Goal: Task Accomplishment & Management: Manage account settings

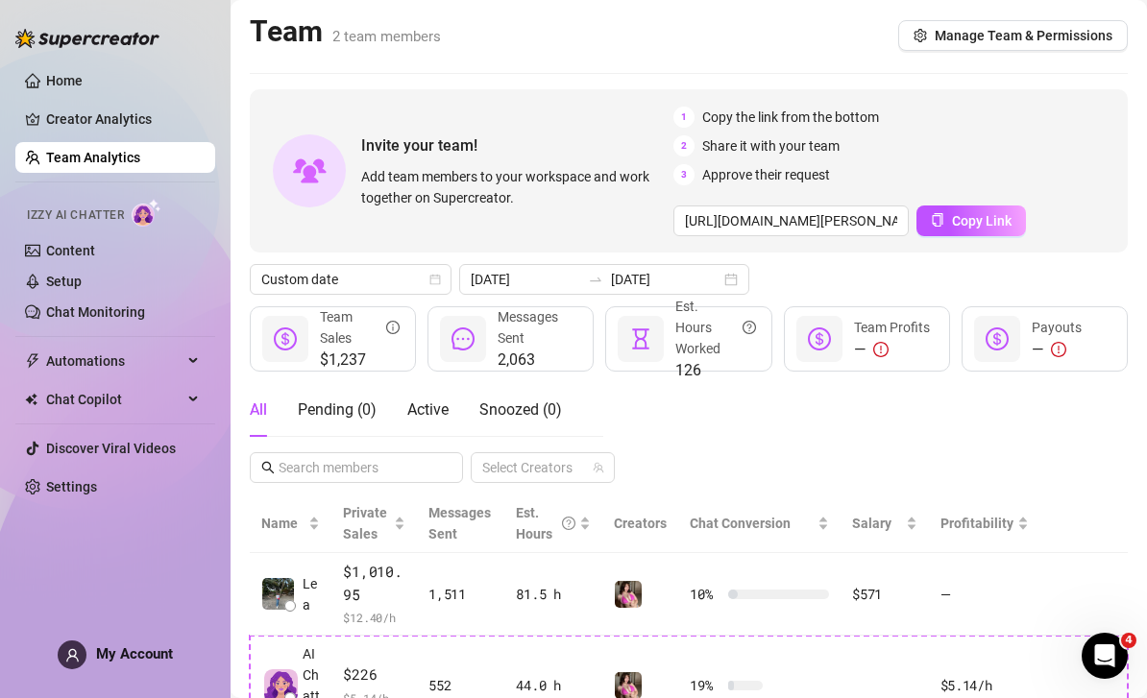
scroll to position [113, 0]
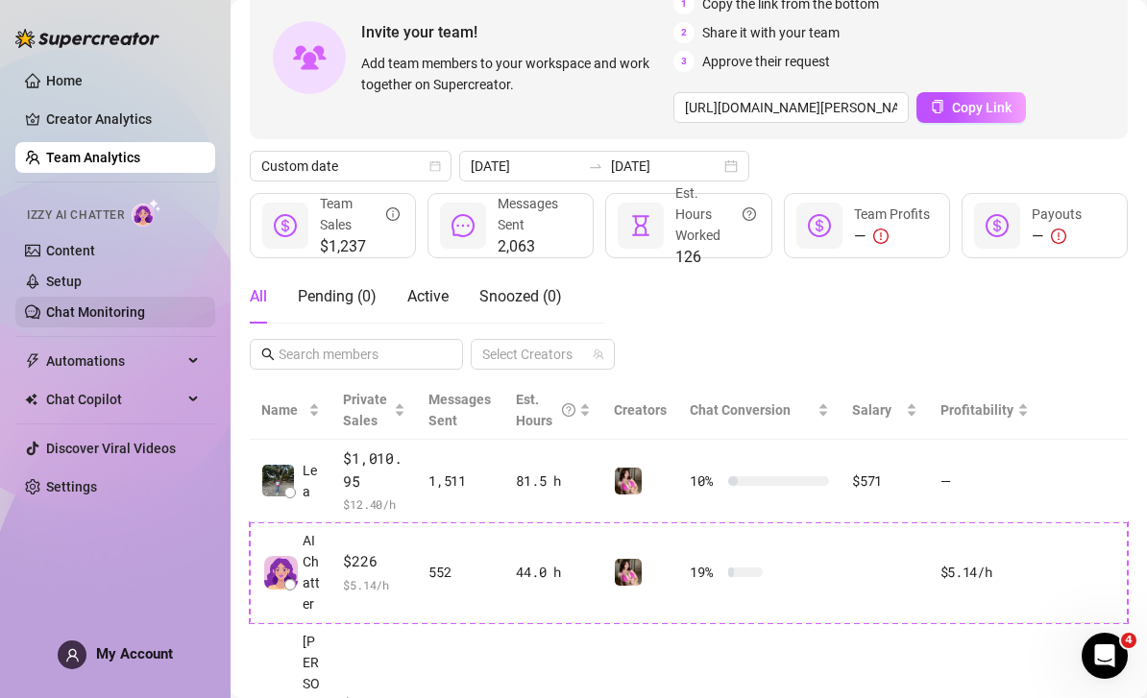
click at [122, 317] on link "Chat Monitoring" at bounding box center [95, 311] width 99 height 15
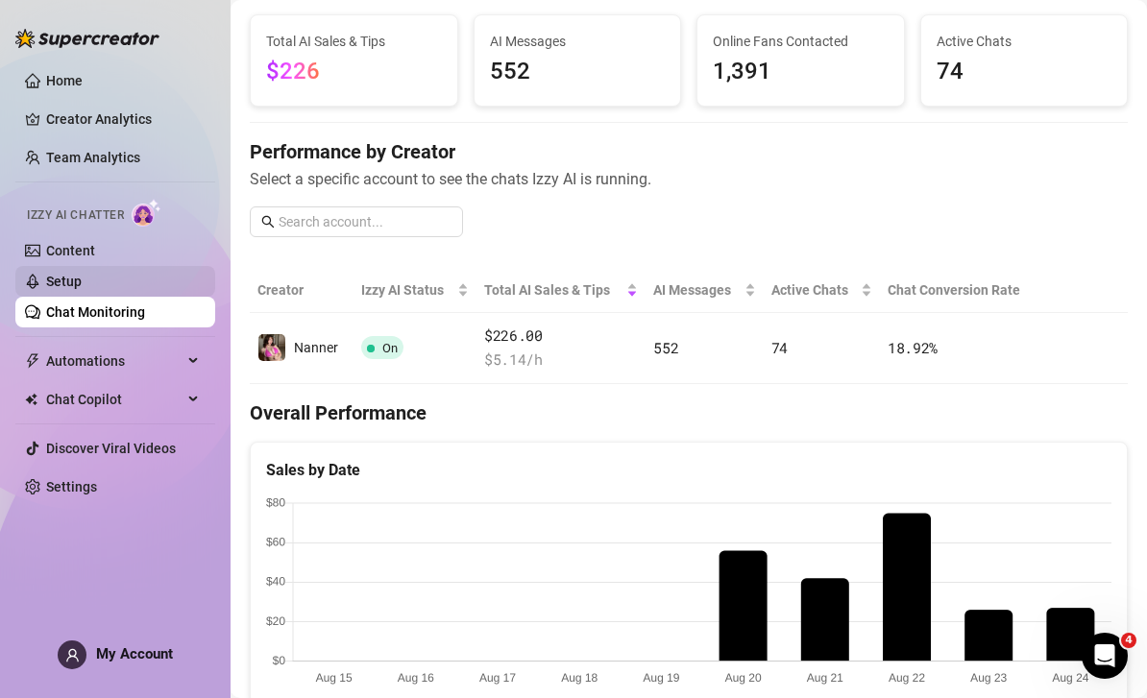
click at [82, 274] on link "Setup" at bounding box center [64, 281] width 36 height 15
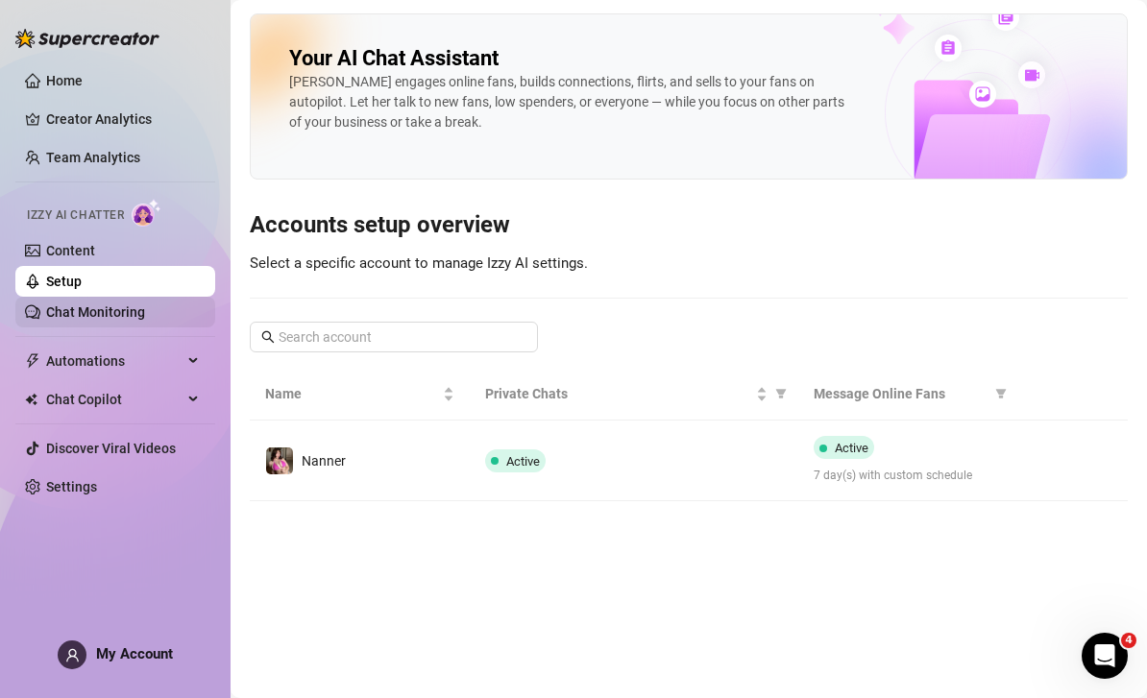
click at [128, 314] on link "Chat Monitoring" at bounding box center [95, 311] width 99 height 15
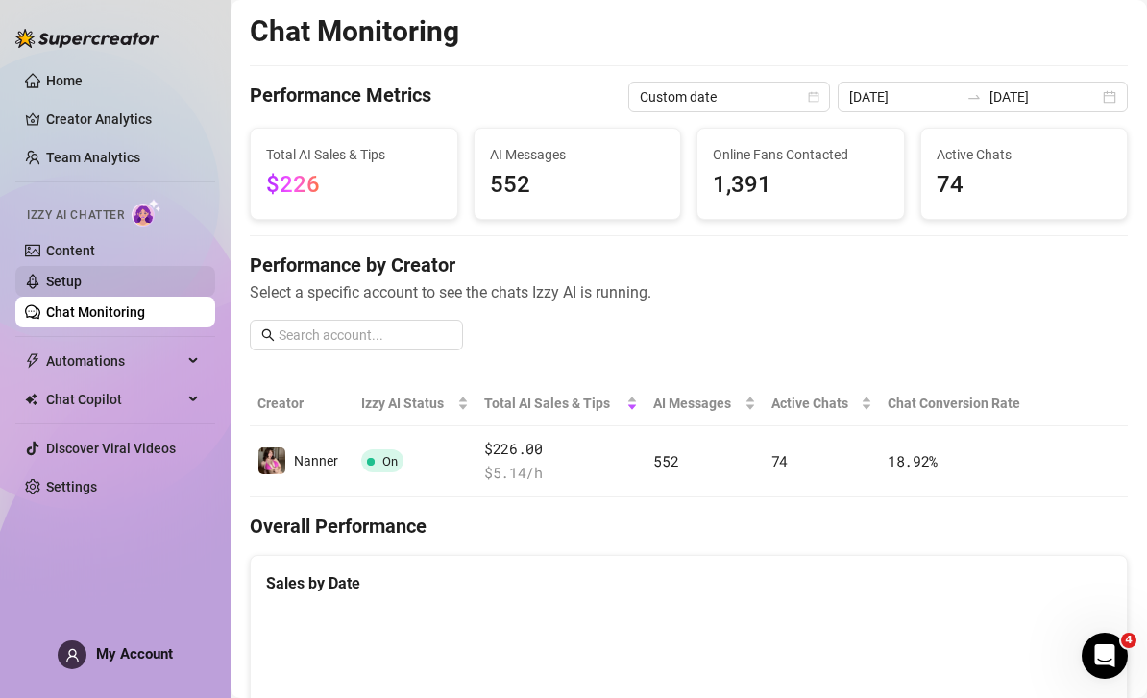
click at [82, 281] on link "Setup" at bounding box center [64, 281] width 36 height 15
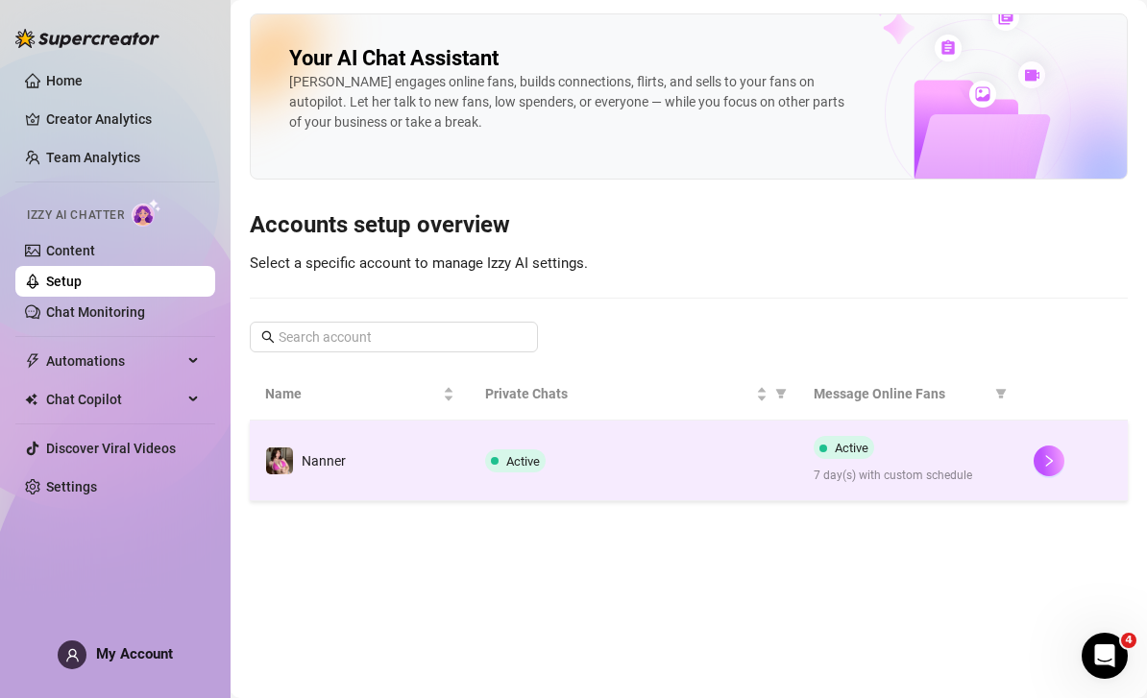
click at [1073, 459] on div at bounding box center [1072, 461] width 79 height 31
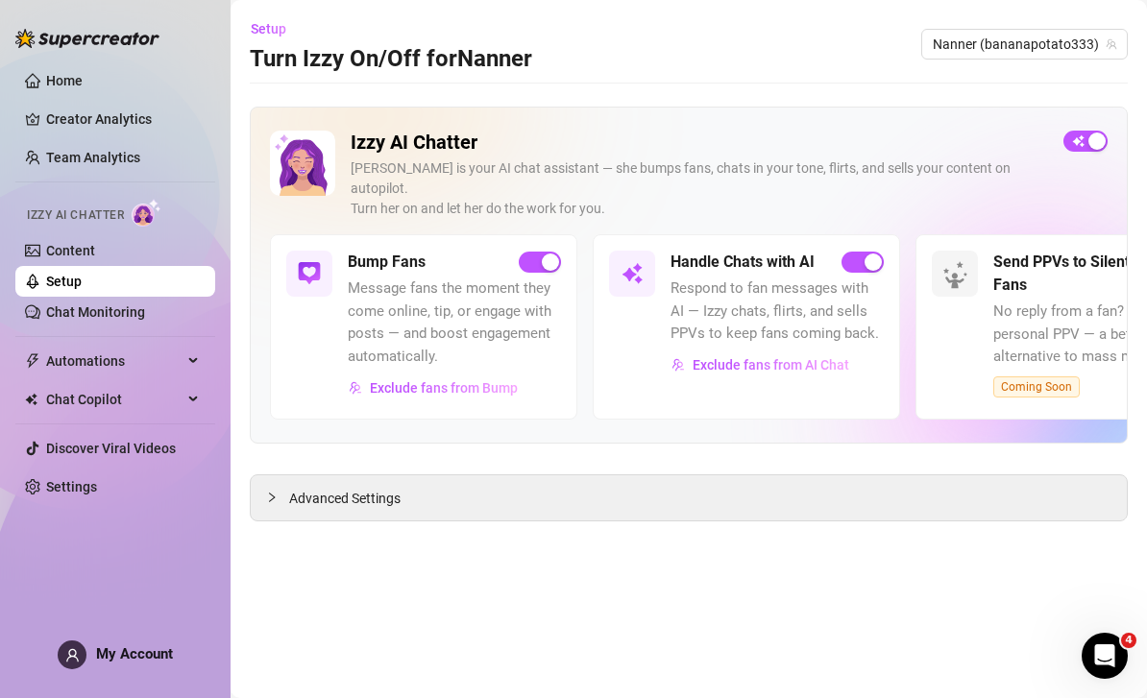
scroll to position [61, 0]
click at [935, 475] on div "Advanced Settings" at bounding box center [689, 497] width 876 height 45
click at [944, 475] on div "Advanced Settings" at bounding box center [689, 497] width 876 height 45
click at [318, 488] on span "Advanced Settings" at bounding box center [344, 498] width 111 height 21
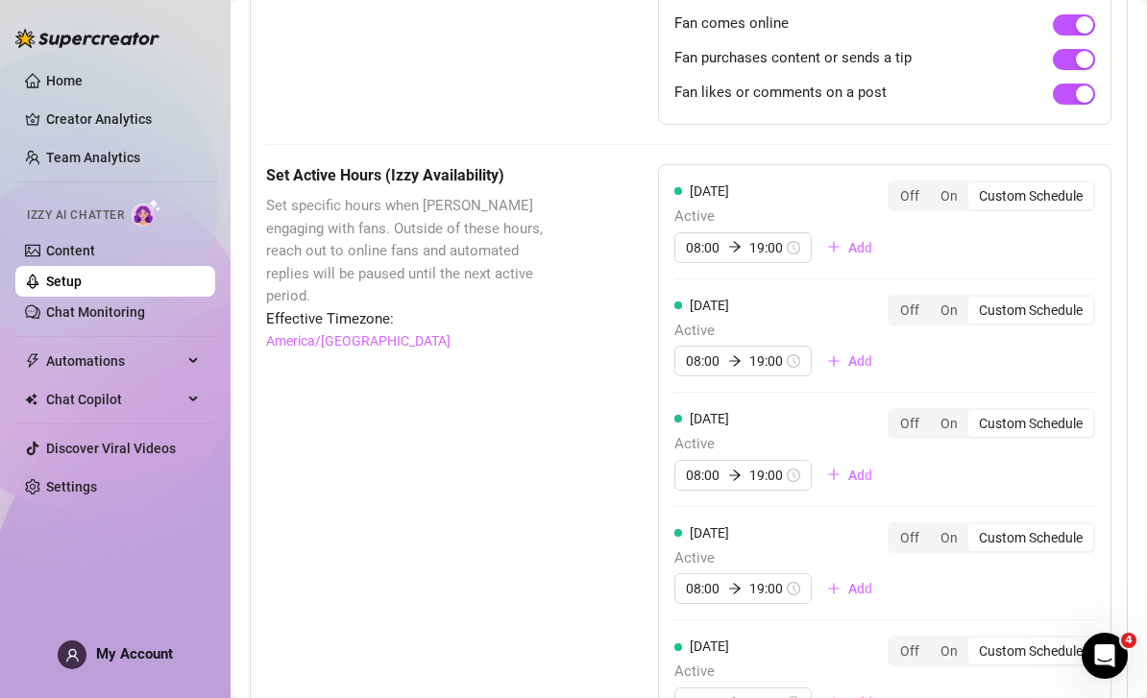
scroll to position [1511, 0]
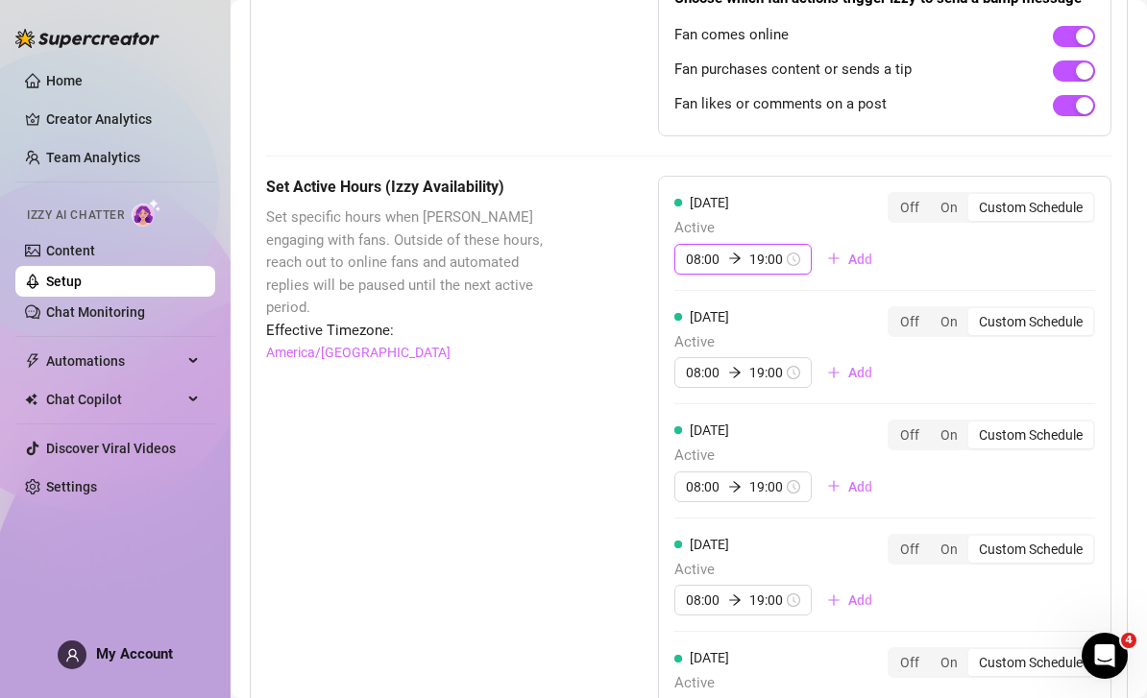
click at [782, 249] on input "19:00" at bounding box center [766, 259] width 35 height 21
click at [797, 244] on div "08:00 19:00" at bounding box center [742, 259] width 137 height 31
click at [800, 244] on div "08:00 19:00" at bounding box center [742, 259] width 137 height 31
type input "23:00"
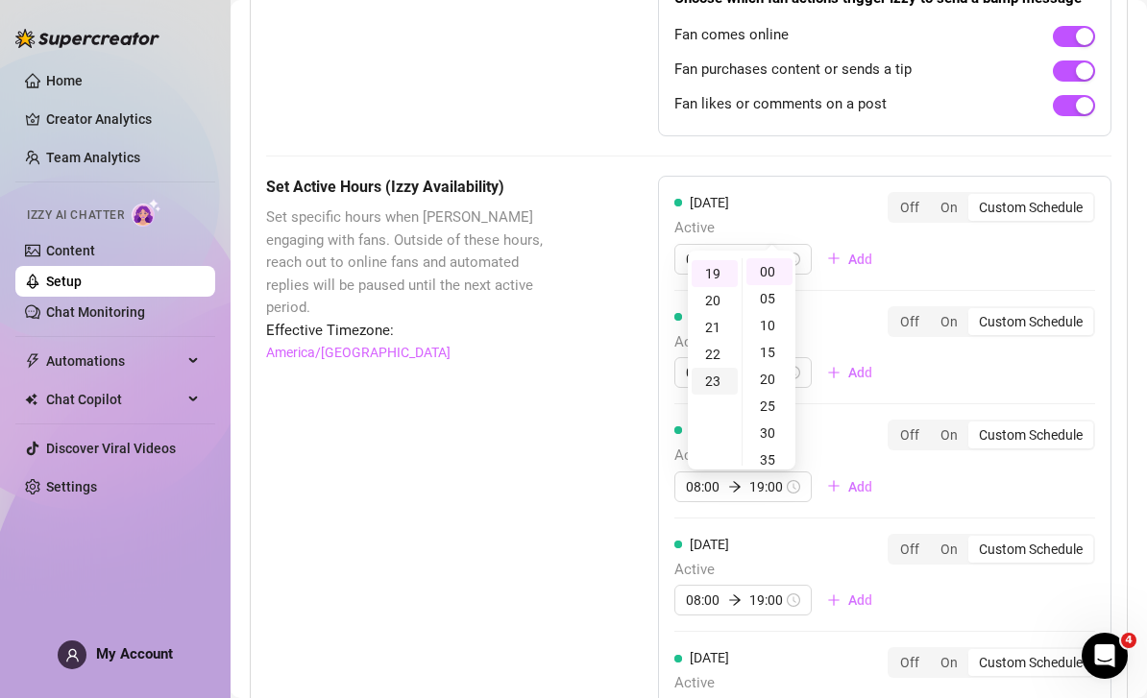
click at [715, 368] on div "23" at bounding box center [714, 381] width 46 height 27
click at [818, 176] on div "[DATE] Active 08:00 23:00 Add Off On Custom Schedule [DATE] Active 08:00 19:00 …" at bounding box center [884, 583] width 453 height 814
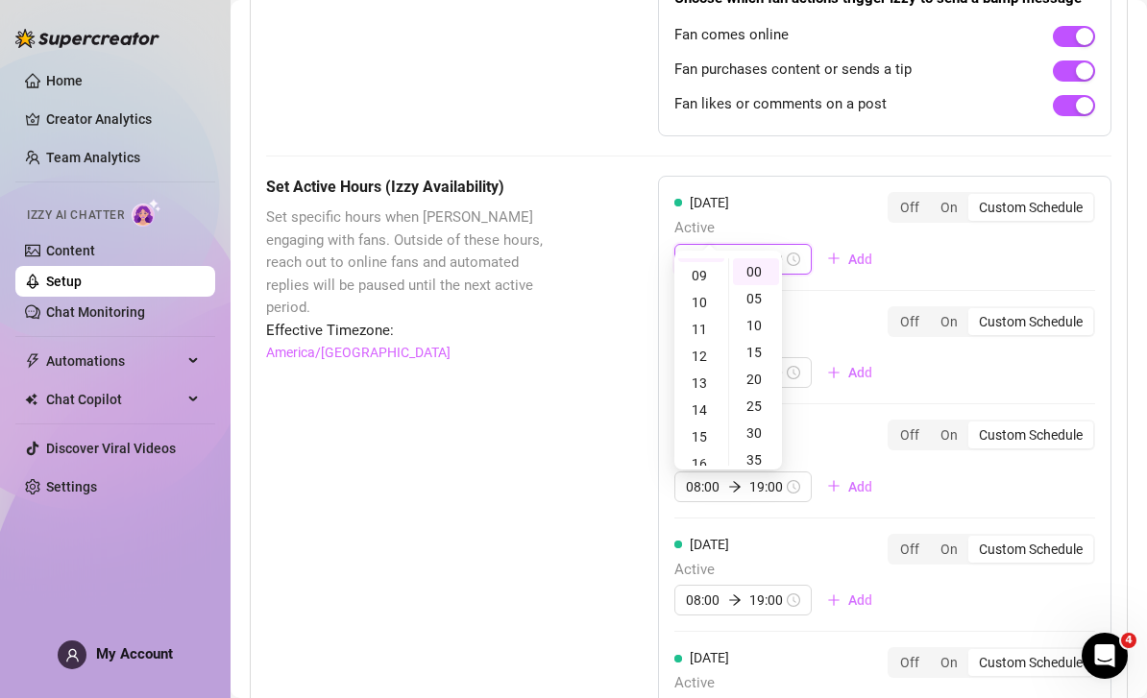
scroll to position [215, 0]
click at [827, 331] on span "Active" at bounding box center [780, 342] width 213 height 23
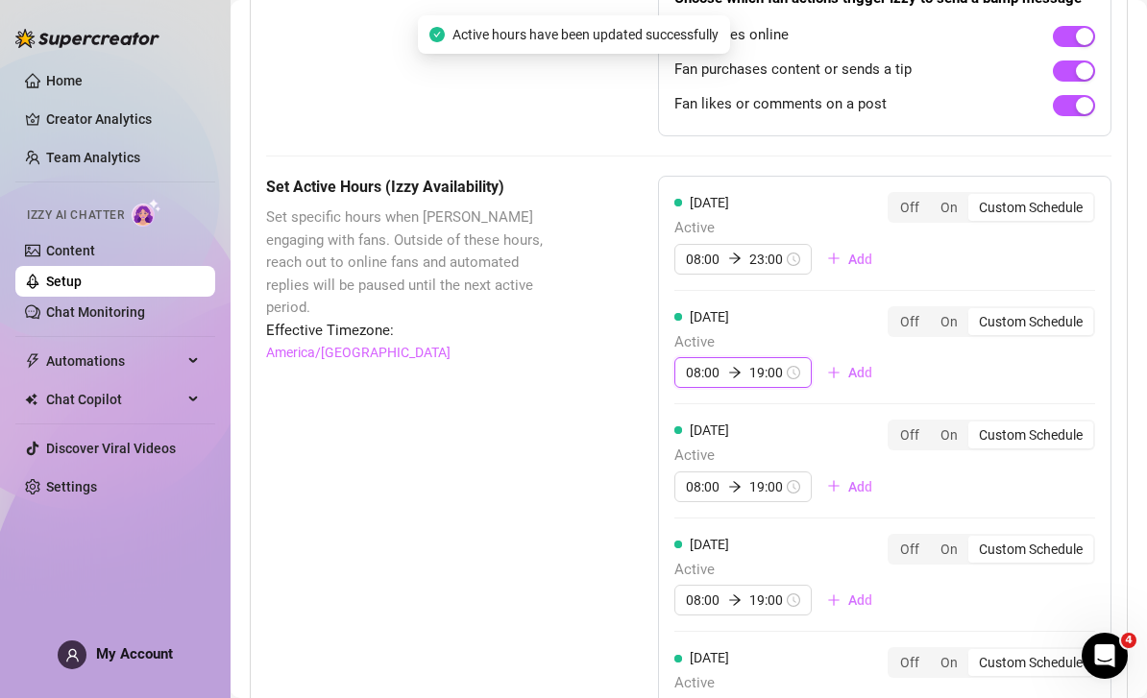
click at [712, 362] on input "08:00" at bounding box center [703, 372] width 35 height 21
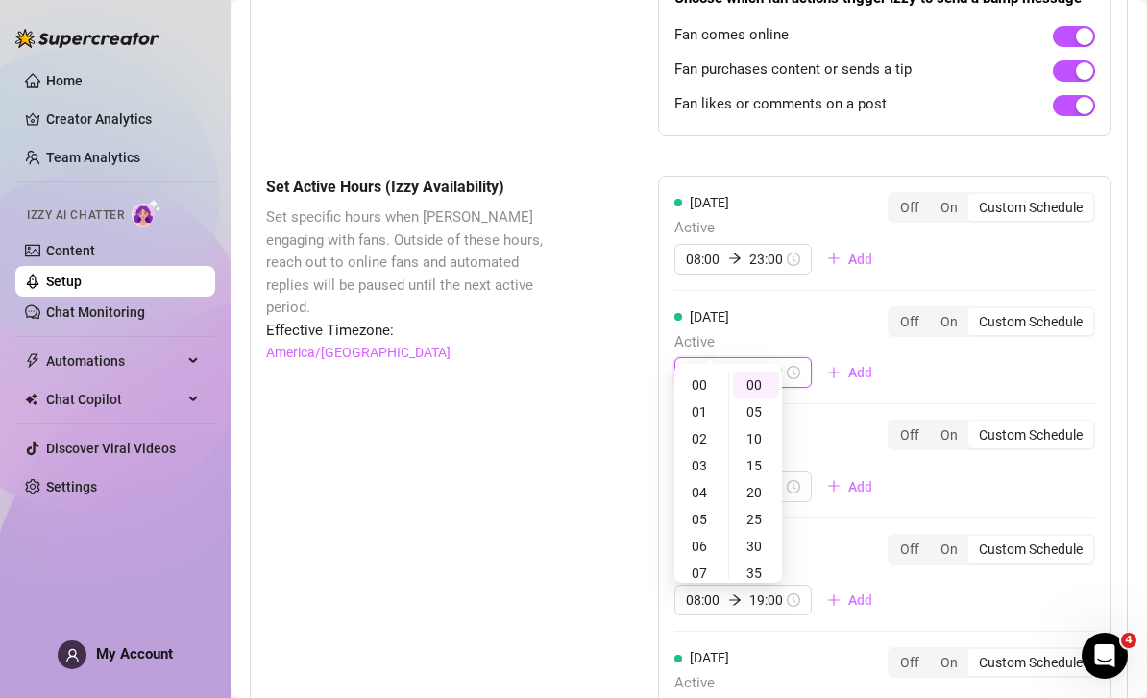
scroll to position [0, 0]
click at [707, 375] on div "00" at bounding box center [701, 385] width 46 height 27
type input "01:00"
click at [706, 404] on div "01" at bounding box center [701, 412] width 46 height 27
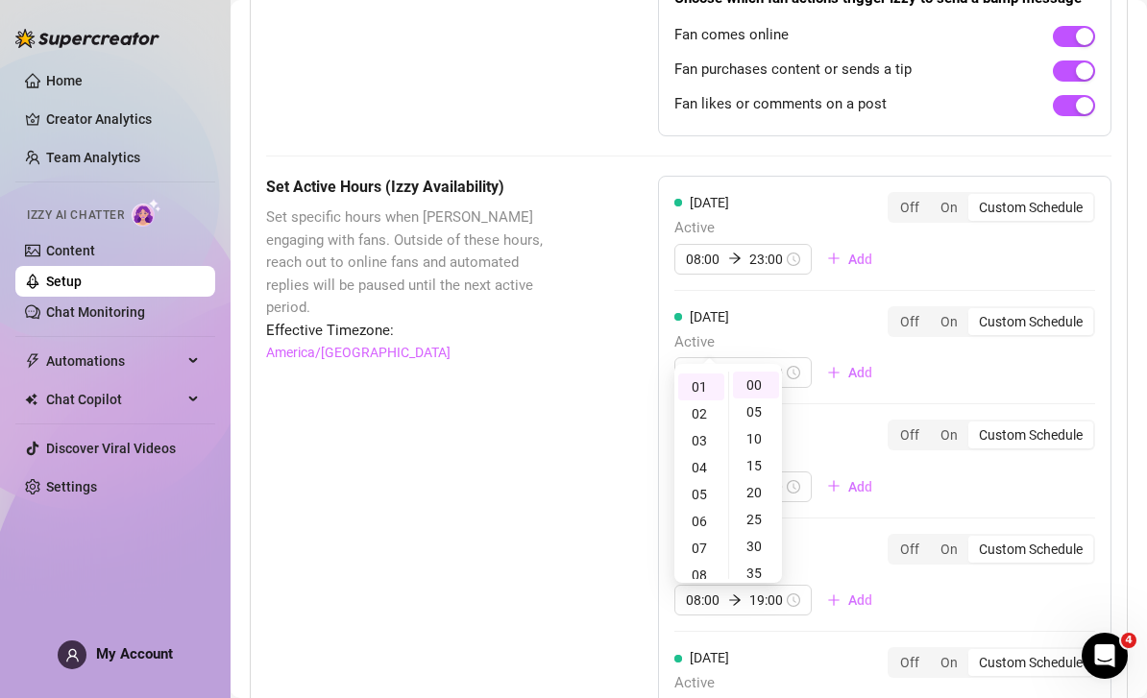
click at [786, 306] on div "[DATE] Active 01:00 19:00 Add" at bounding box center [780, 347] width 213 height 83
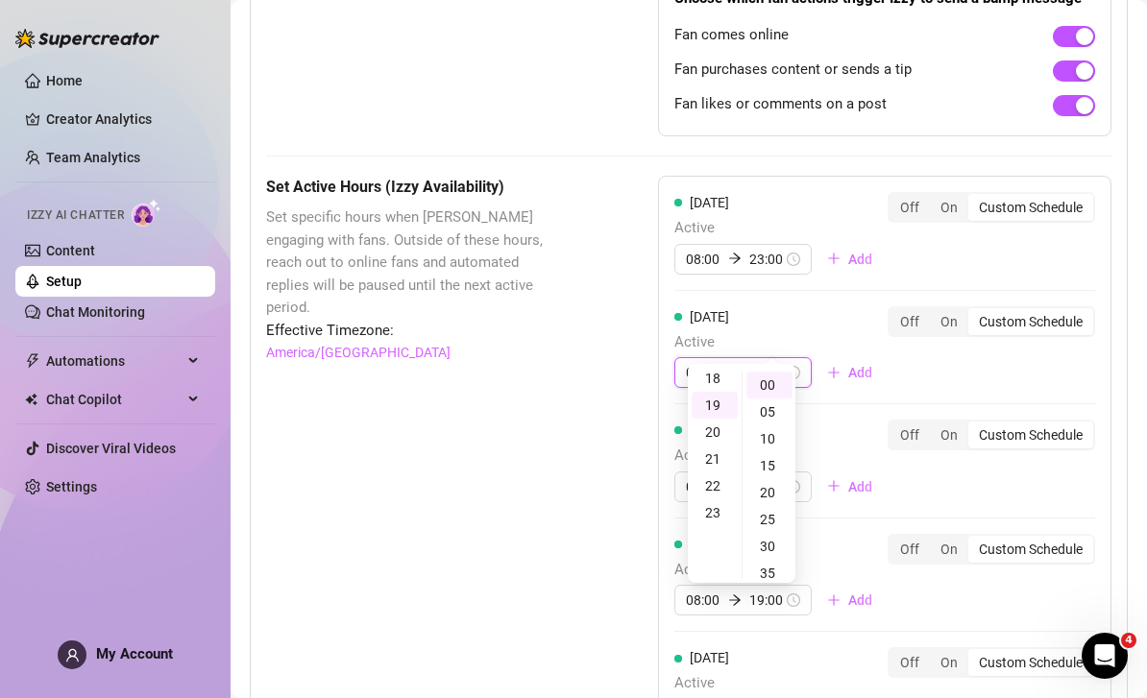
scroll to position [509, 0]
click at [701, 362] on input "01:00" at bounding box center [703, 372] width 35 height 21
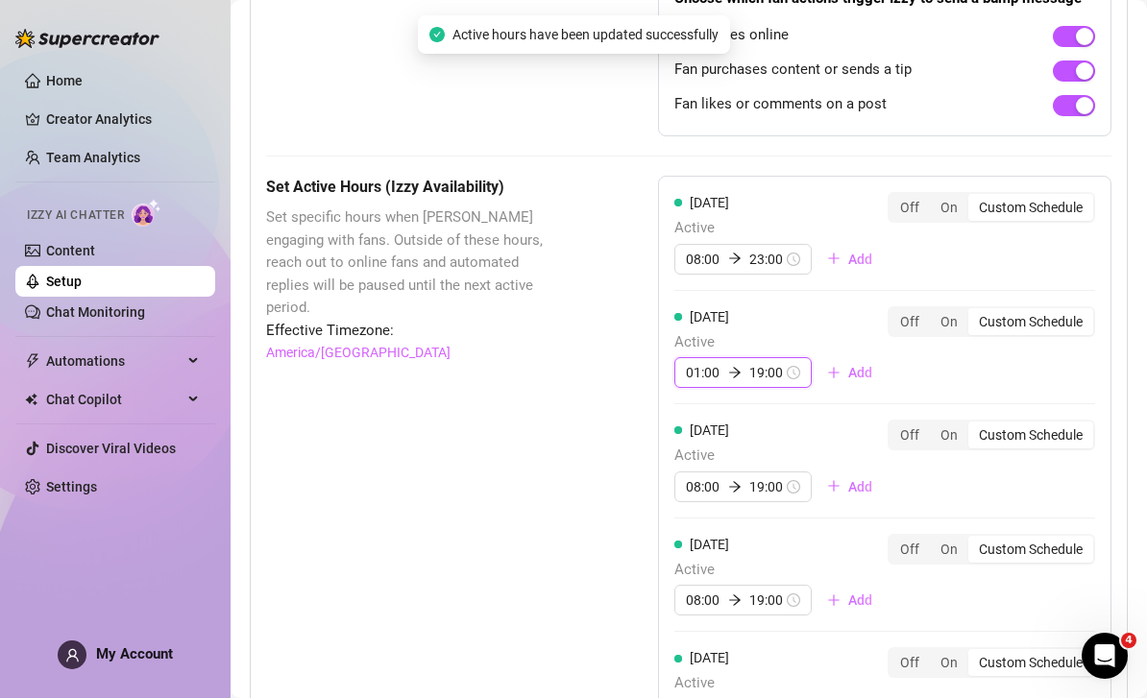
click at [715, 362] on input "01:00" at bounding box center [703, 372] width 35 height 21
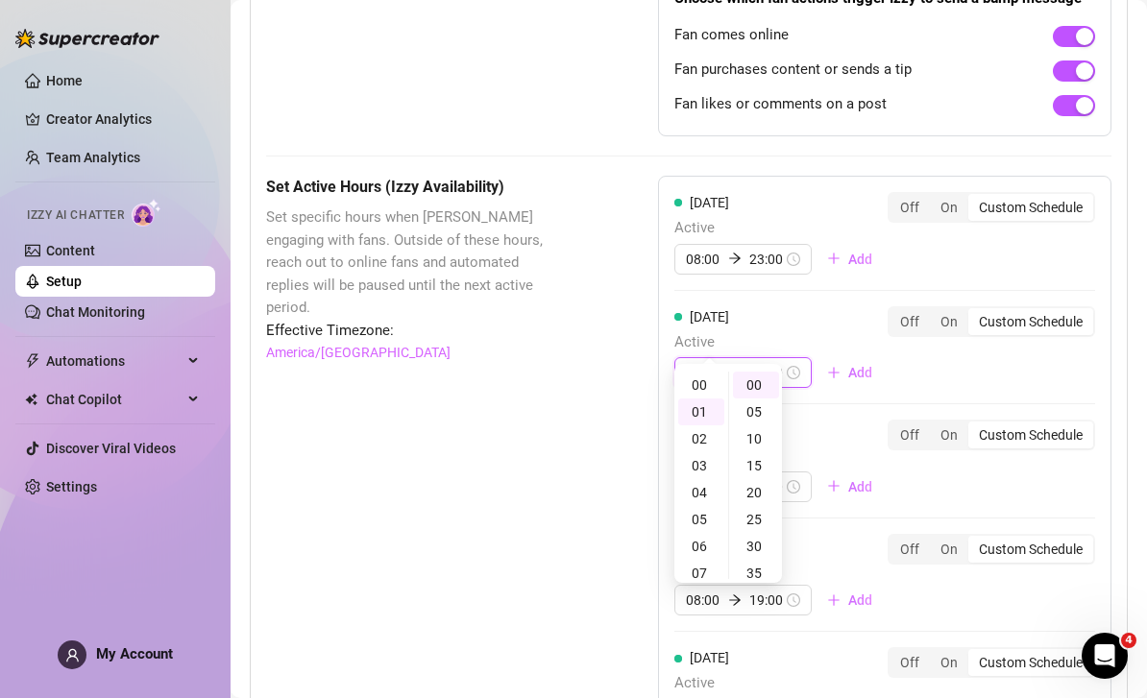
scroll to position [0, 0]
type input "00:00"
click at [702, 377] on div "00" at bounding box center [701, 385] width 46 height 27
click at [760, 306] on div "[DATE] Active 00:00 19:00 Add" at bounding box center [780, 347] width 213 height 83
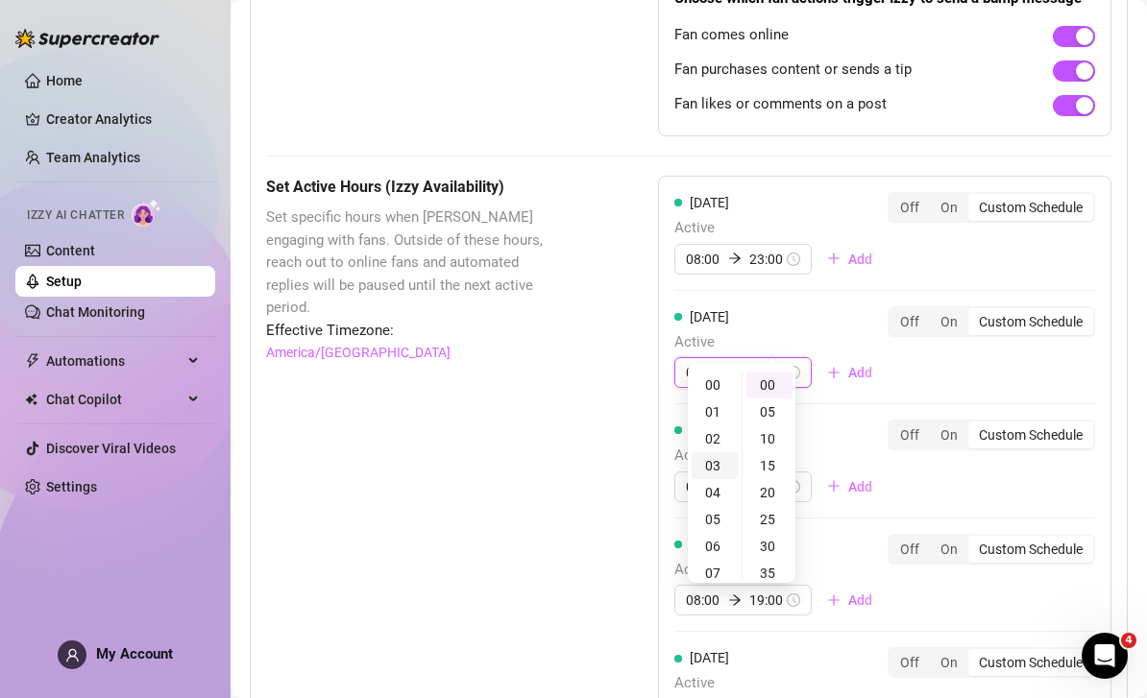
type input "03:00"
click at [715, 466] on div "03" at bounding box center [714, 465] width 46 height 27
click at [818, 306] on div "[DATE] Active 00:00 03:00 Add" at bounding box center [780, 347] width 213 height 83
